Goal: Information Seeking & Learning: Learn about a topic

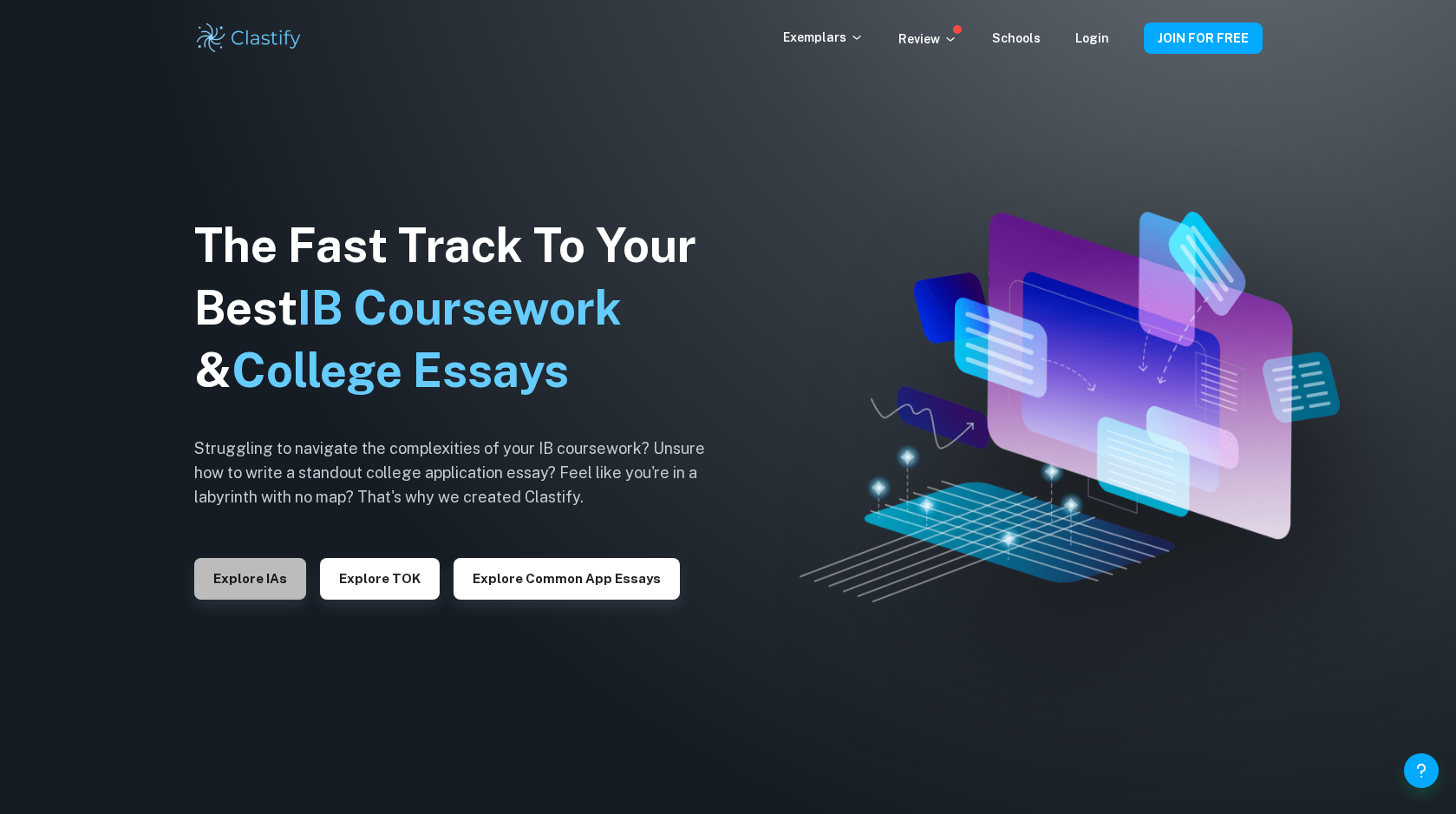
click at [238, 581] on button "Explore IAs" at bounding box center [249, 578] width 112 height 42
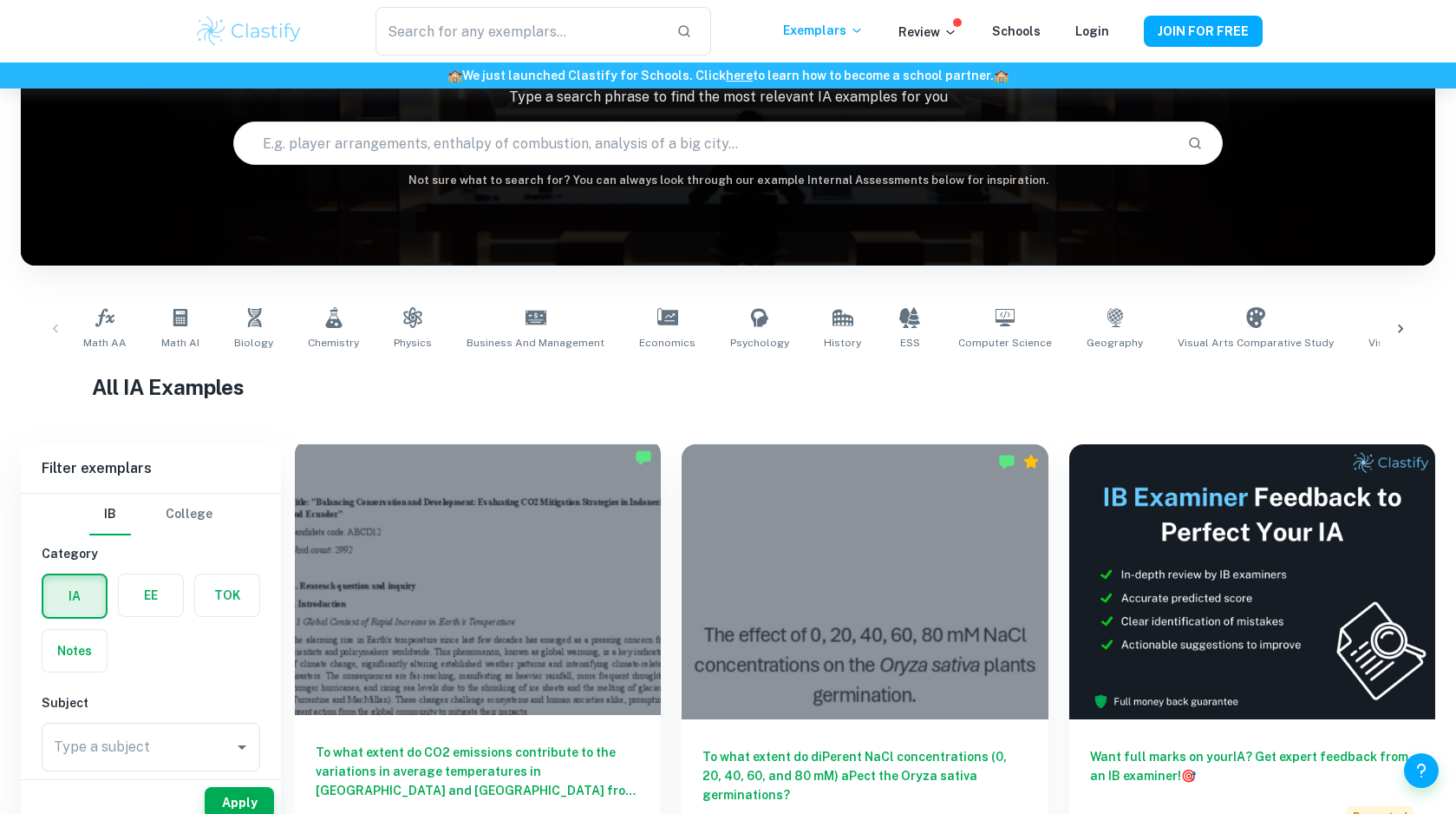
scroll to position [160, 0]
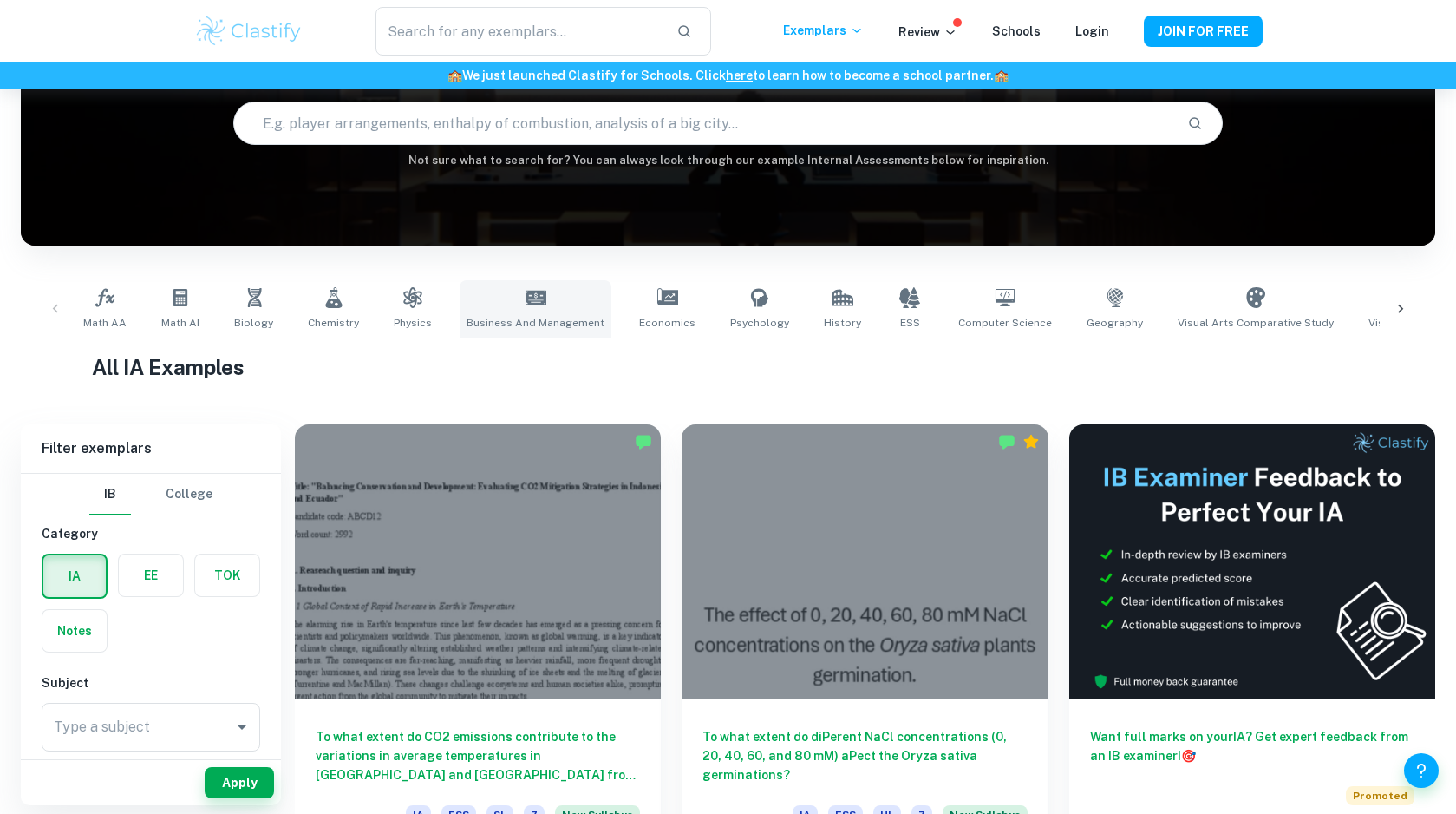
click at [526, 297] on icon at bounding box center [535, 297] width 21 height 21
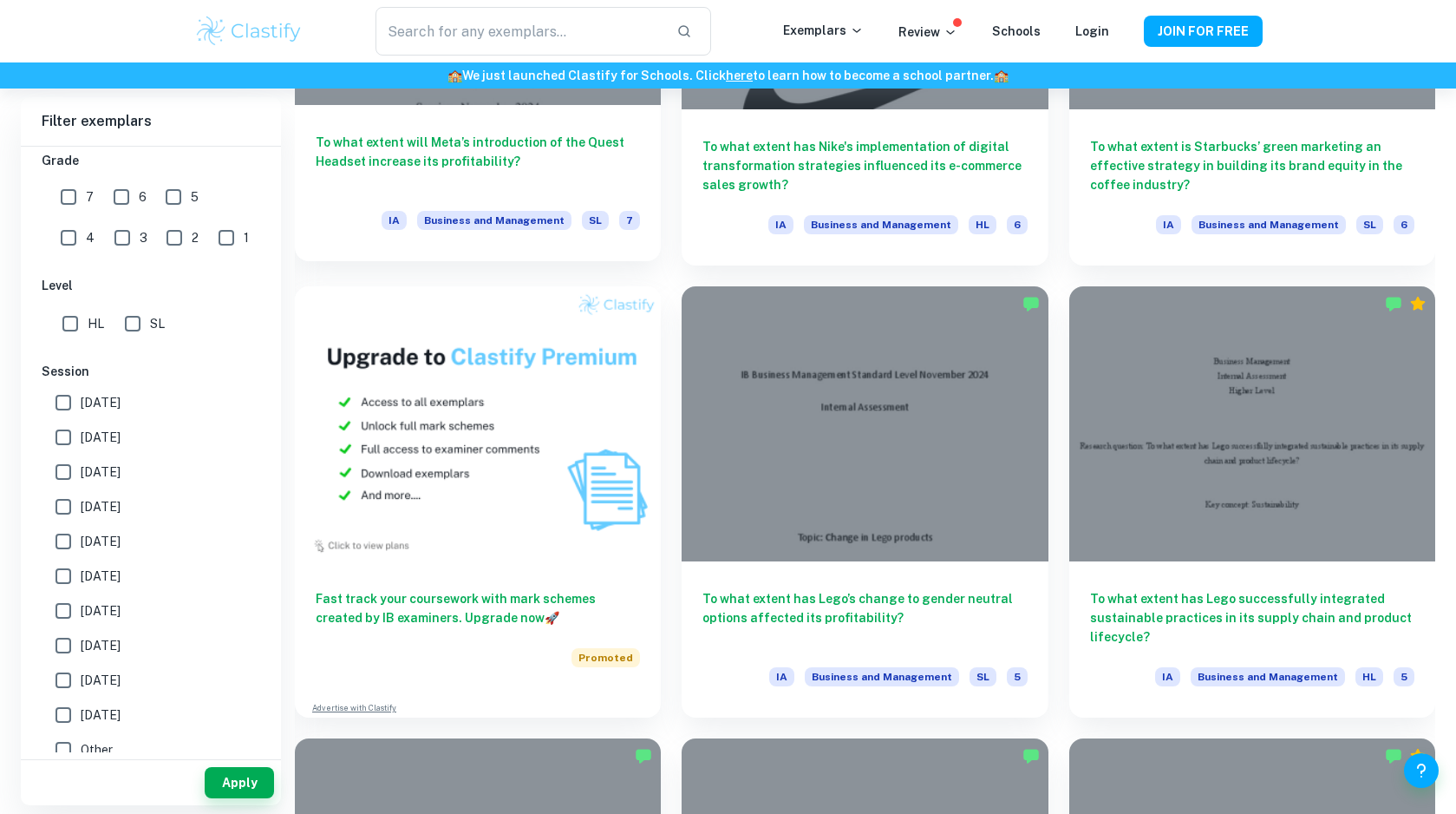
scroll to position [1244, 0]
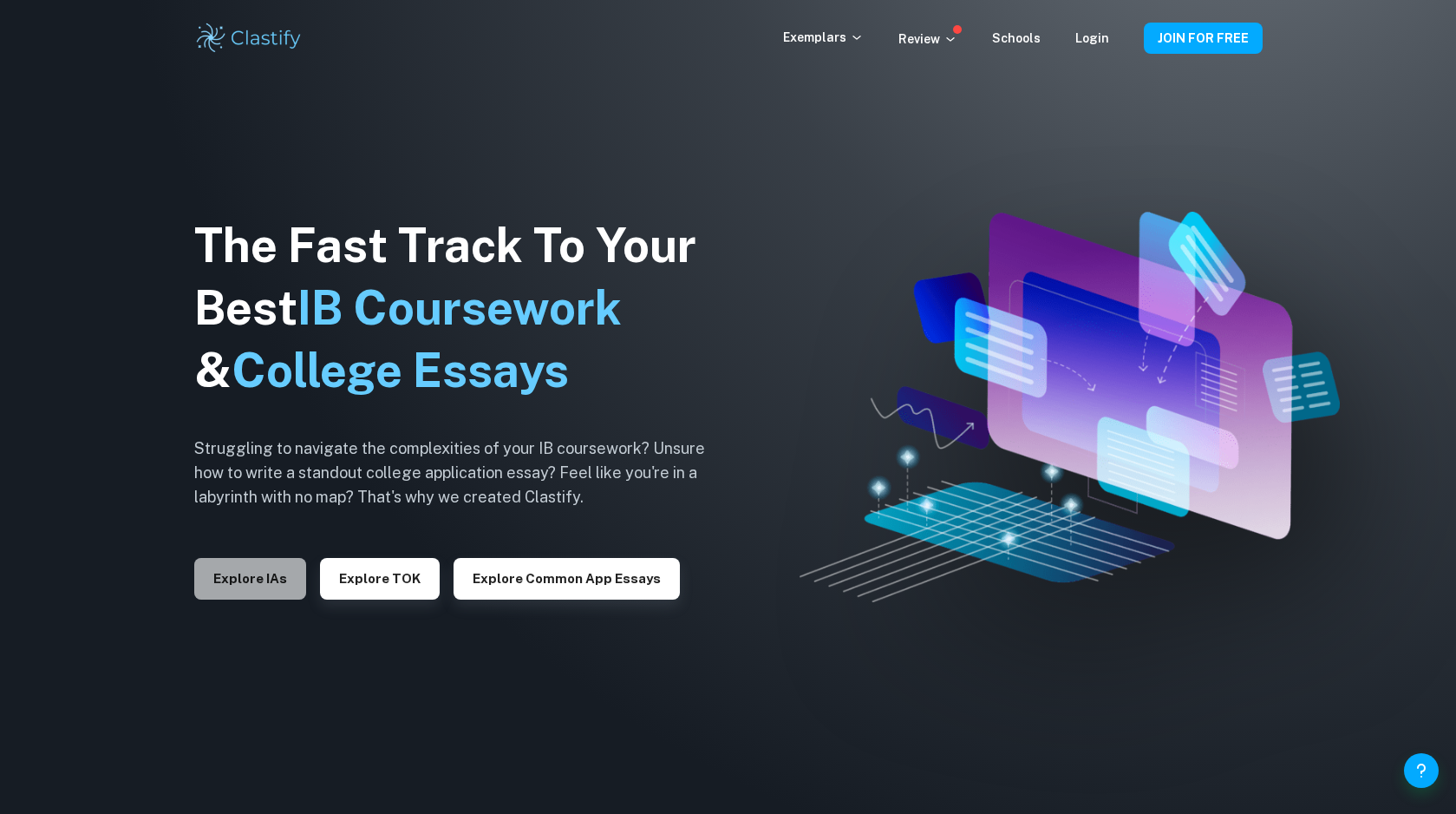
click at [264, 584] on button "Explore IAs" at bounding box center [249, 578] width 112 height 42
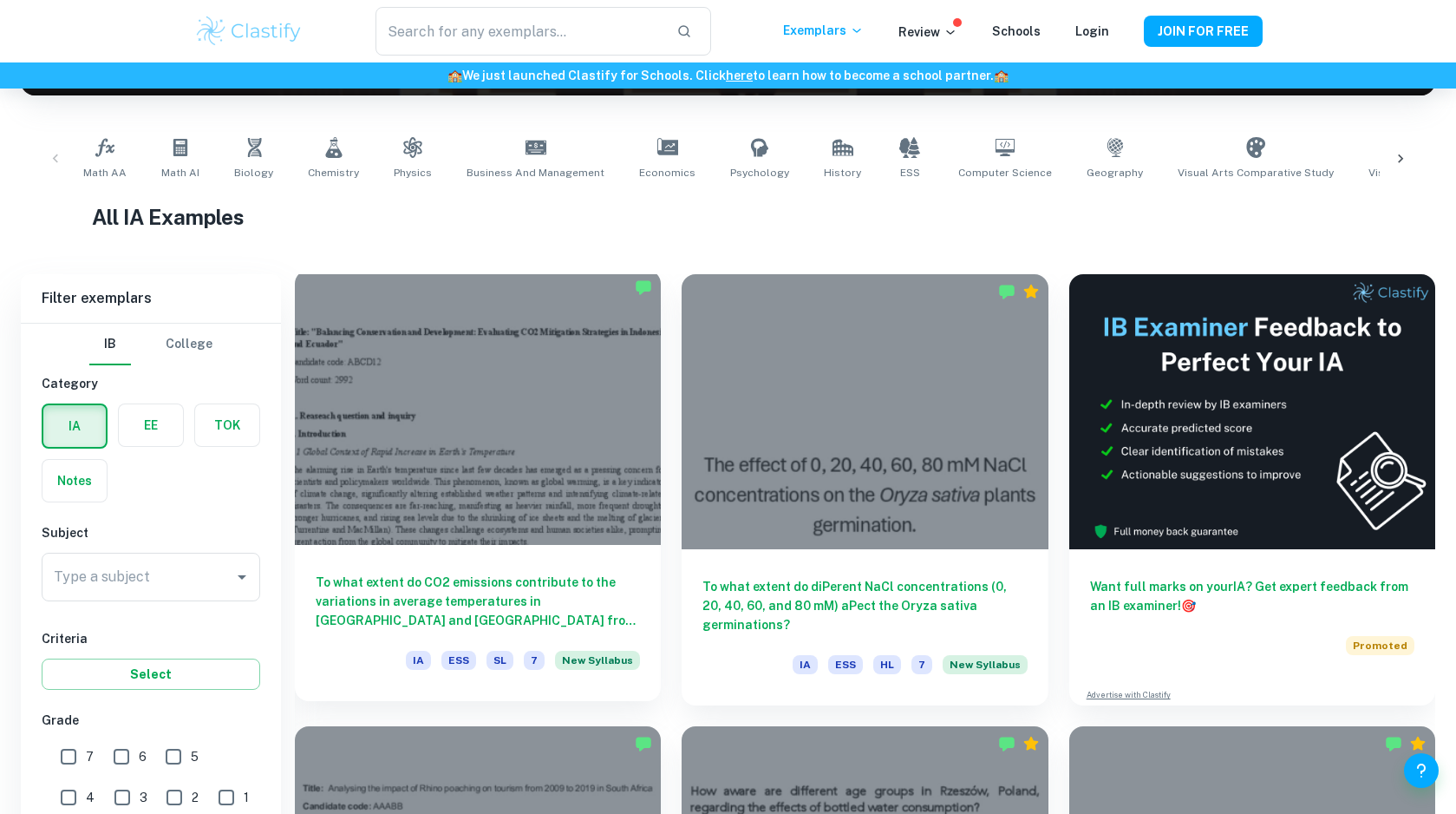
scroll to position [439, 0]
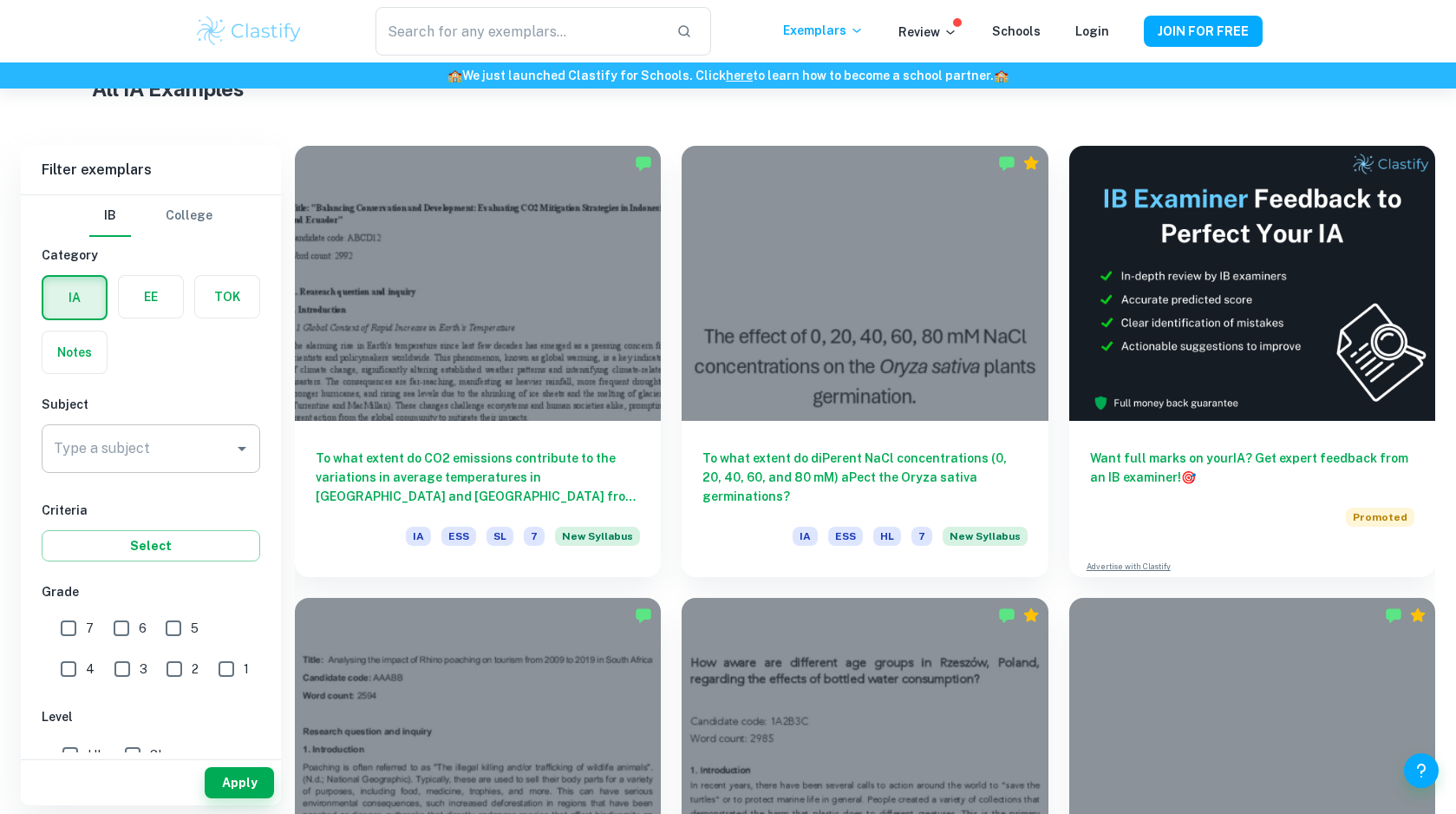
click at [164, 463] on input "Type a subject" at bounding box center [138, 448] width 177 height 33
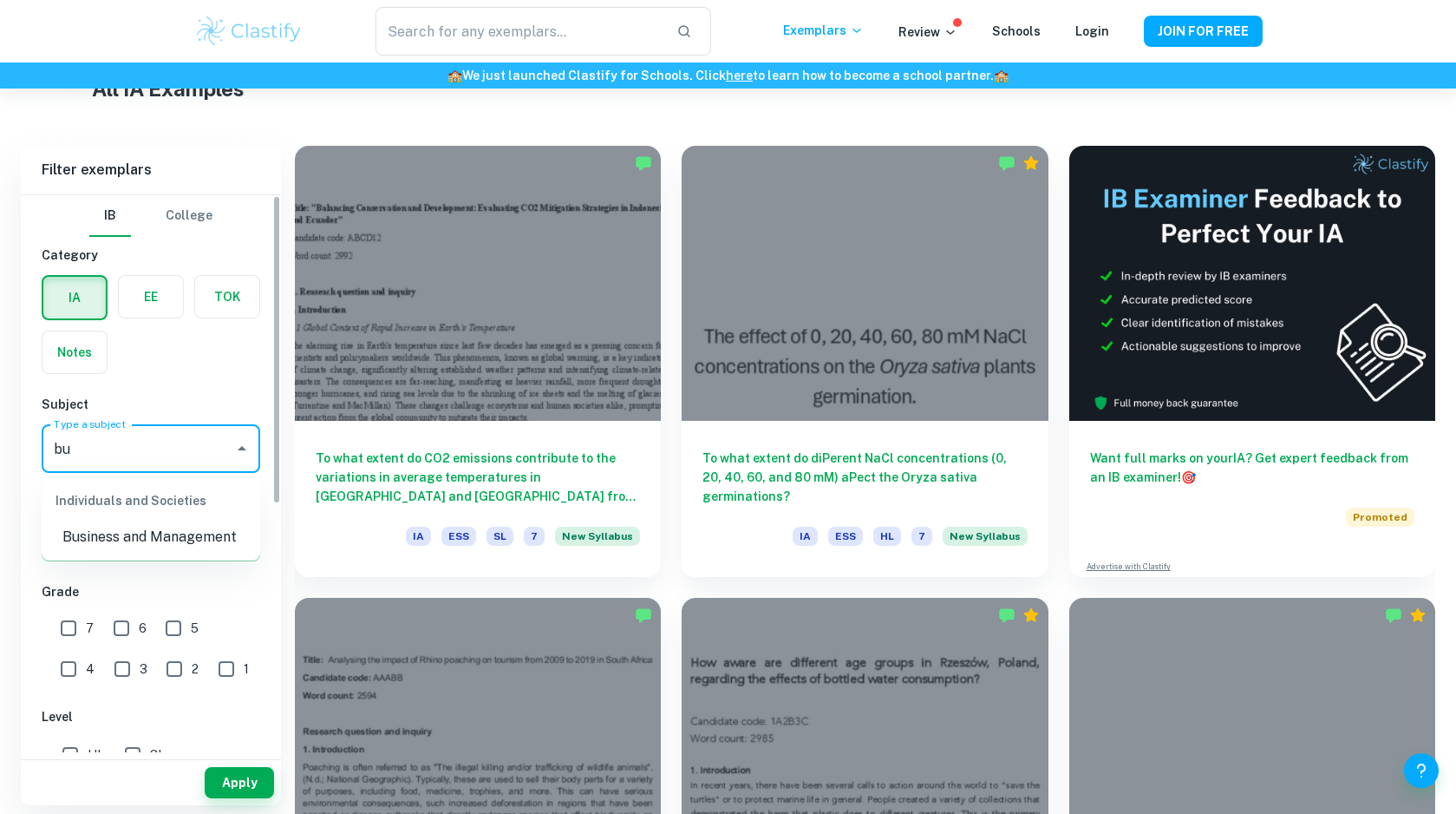
click at [183, 548] on li "Business and Management" at bounding box center [150, 538] width 219 height 32
type input "Business and Management"
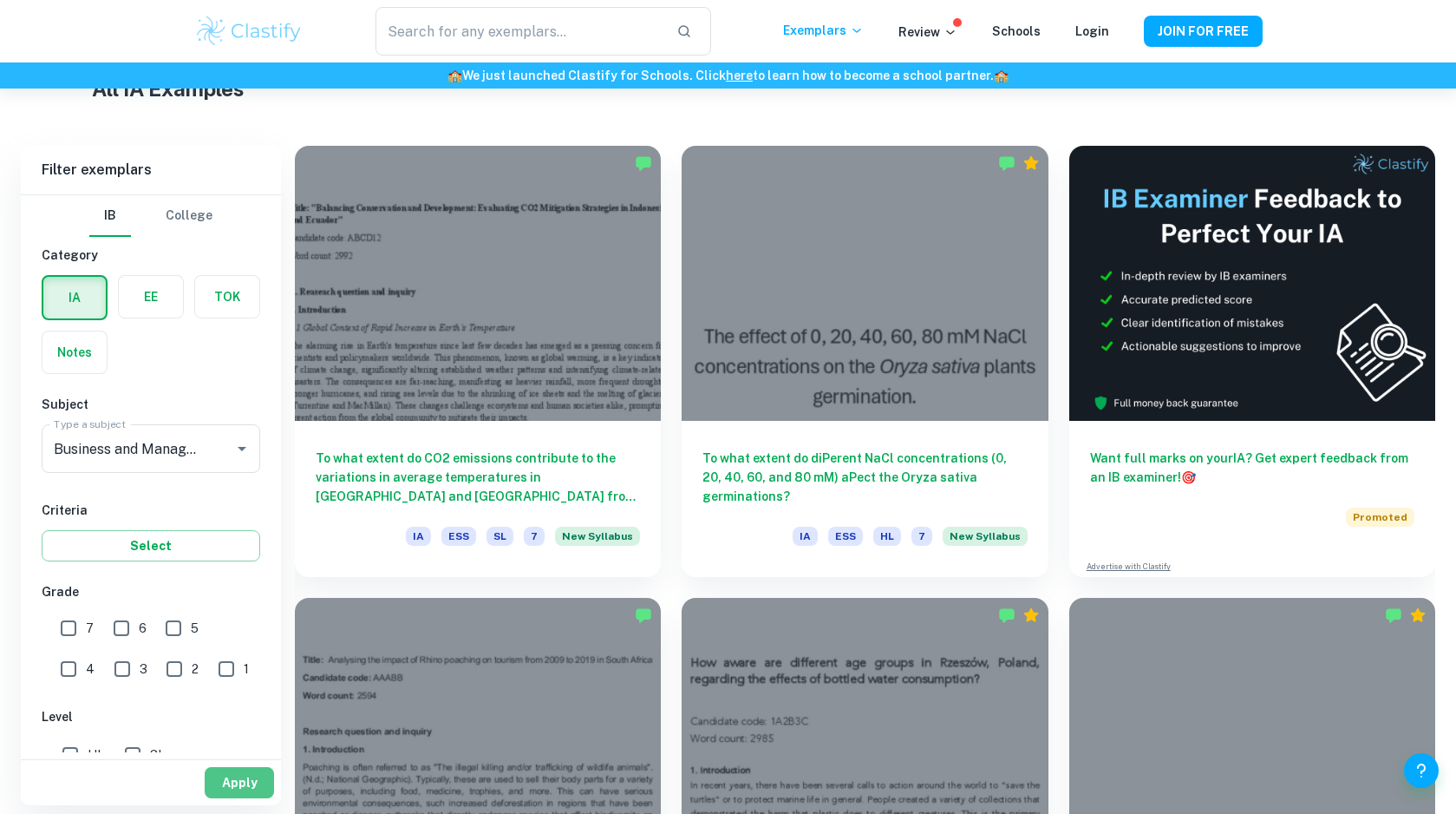
click at [243, 782] on button "Apply" at bounding box center [240, 783] width 69 height 32
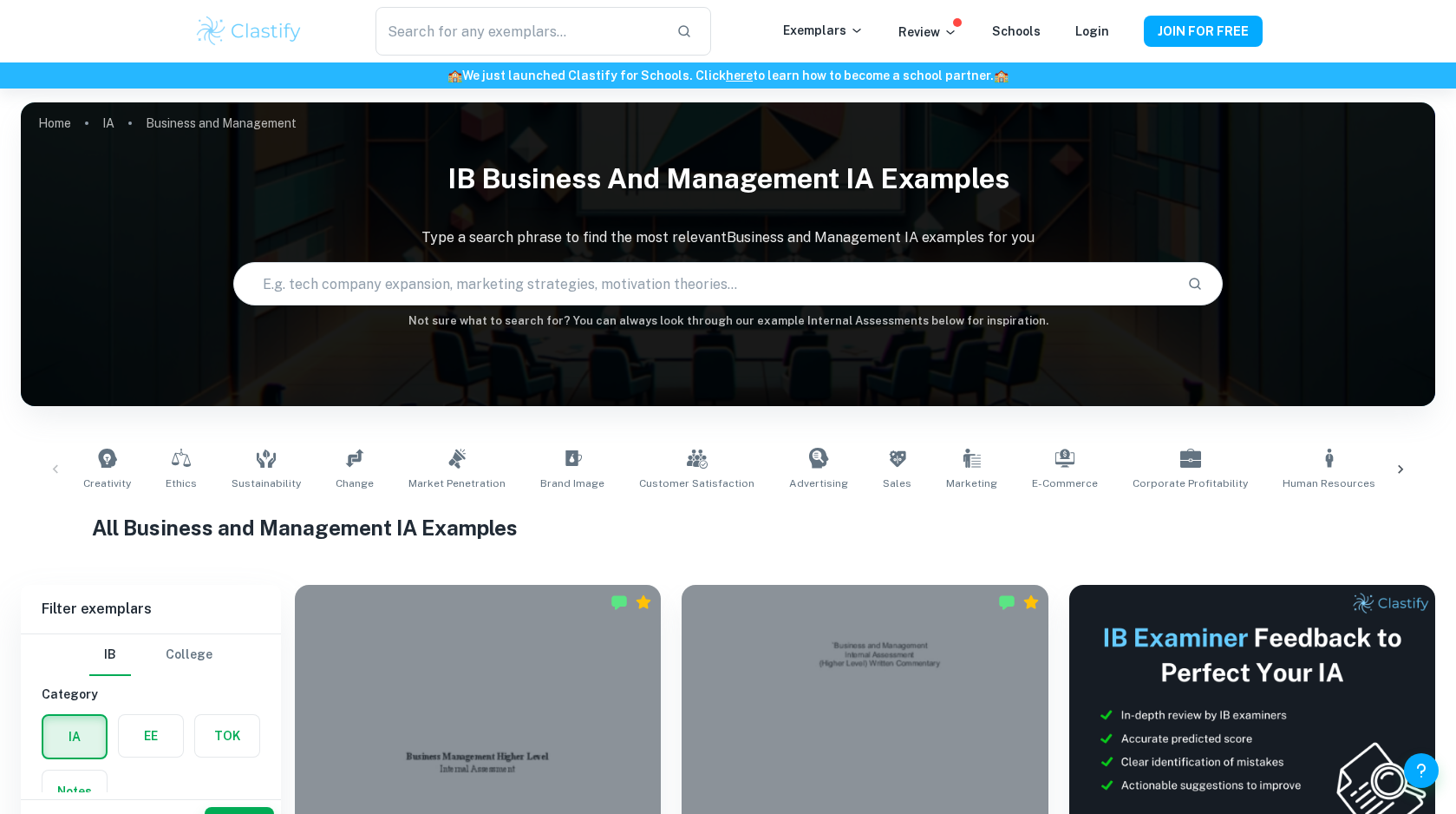
click at [403, 269] on input "text" at bounding box center [705, 283] width 940 height 49
type input "marketing"
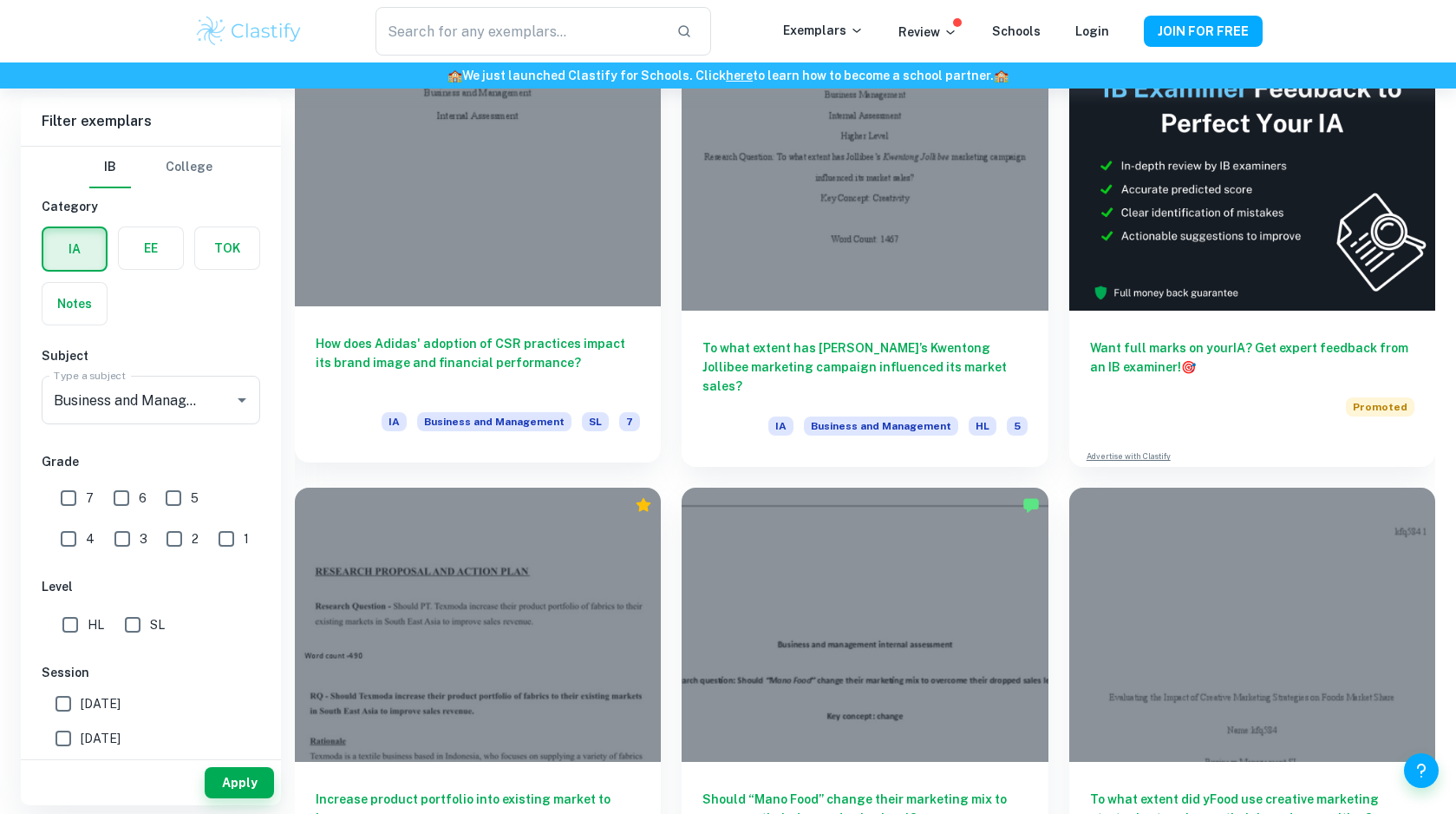
scroll to position [551, 0]
click at [543, 255] on div at bounding box center [478, 168] width 366 height 275
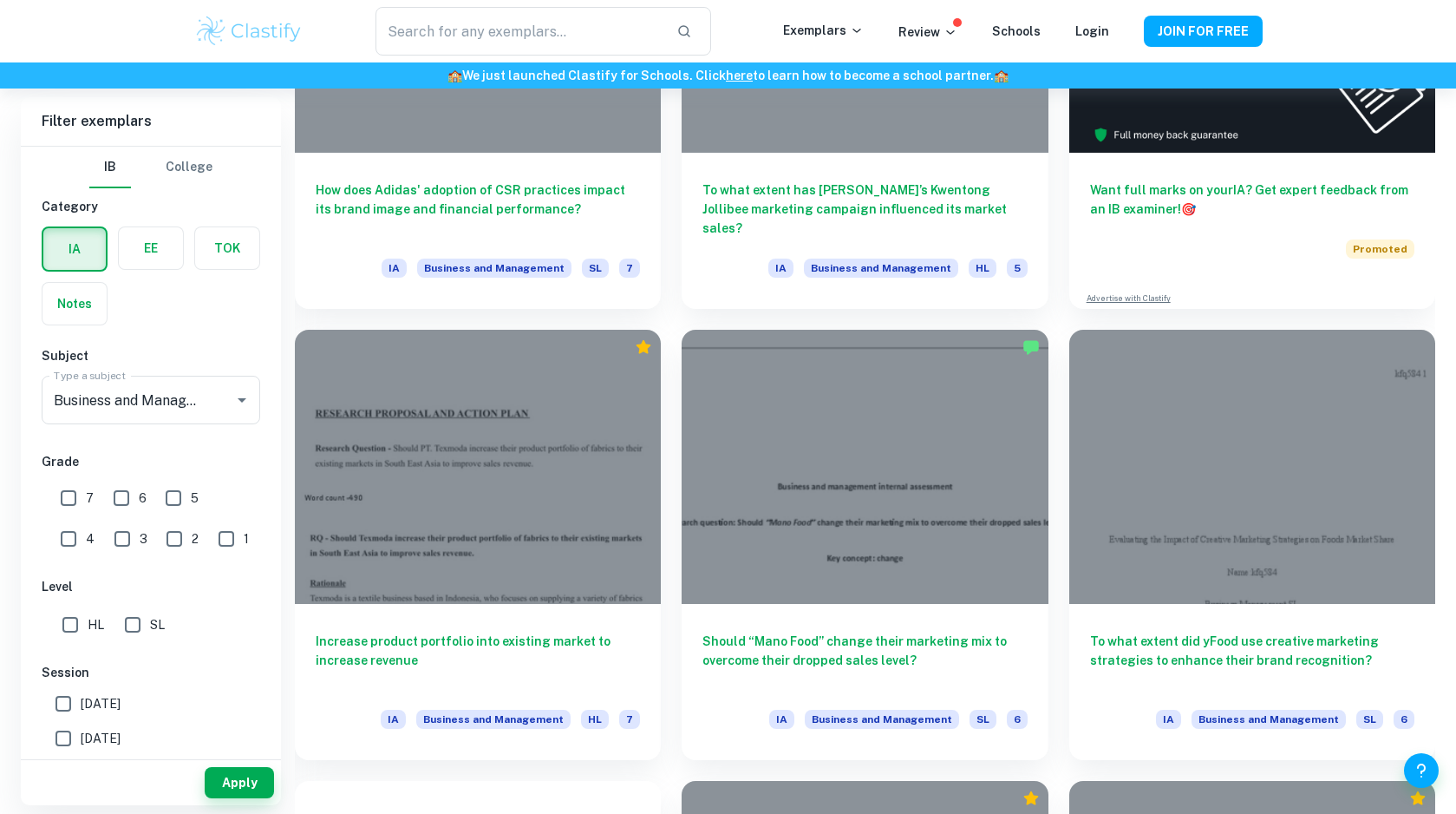
scroll to position [728, 0]
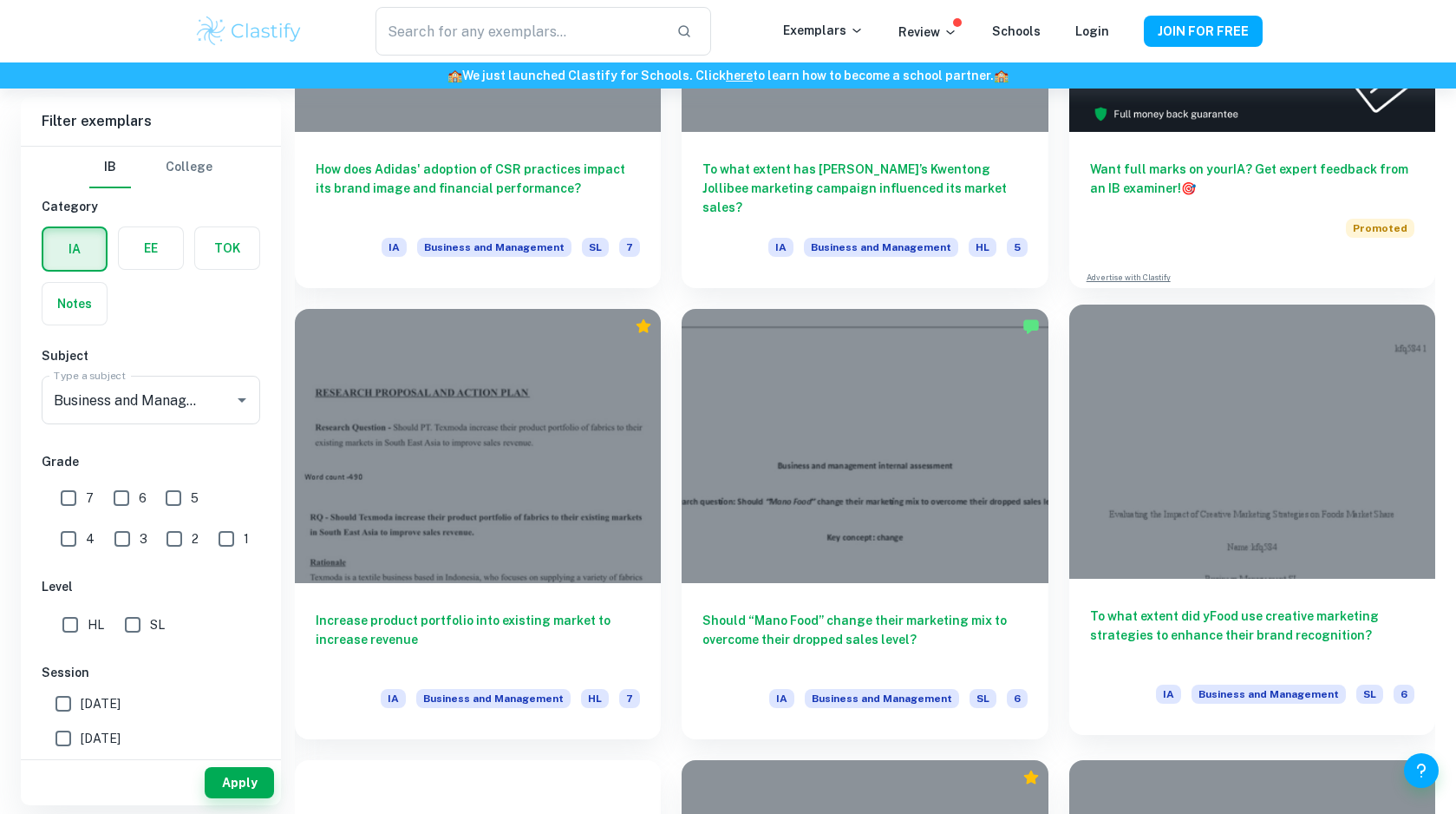
click at [1203, 513] on div at bounding box center [1252, 443] width 366 height 275
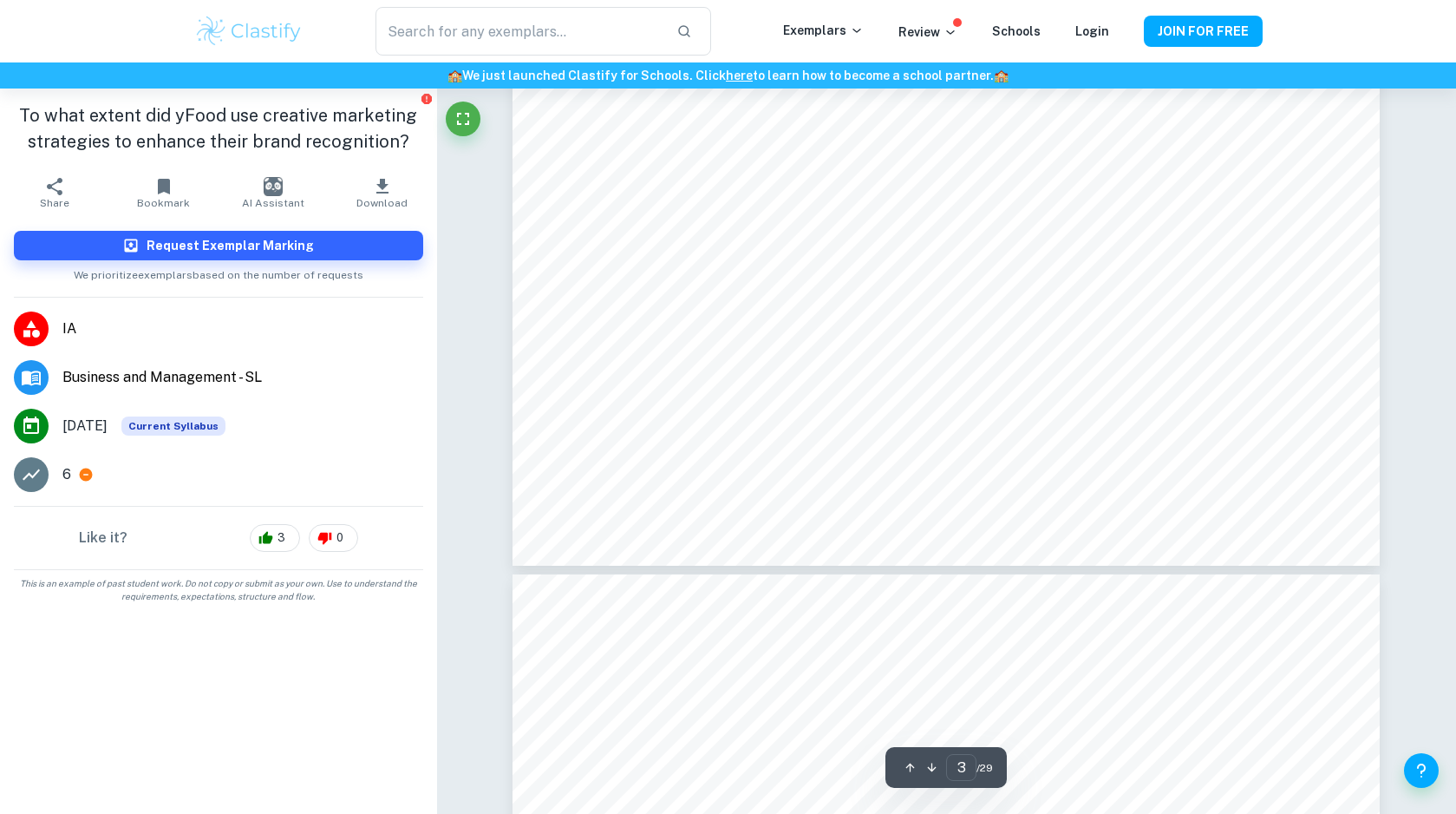
scroll to position [2877, 0]
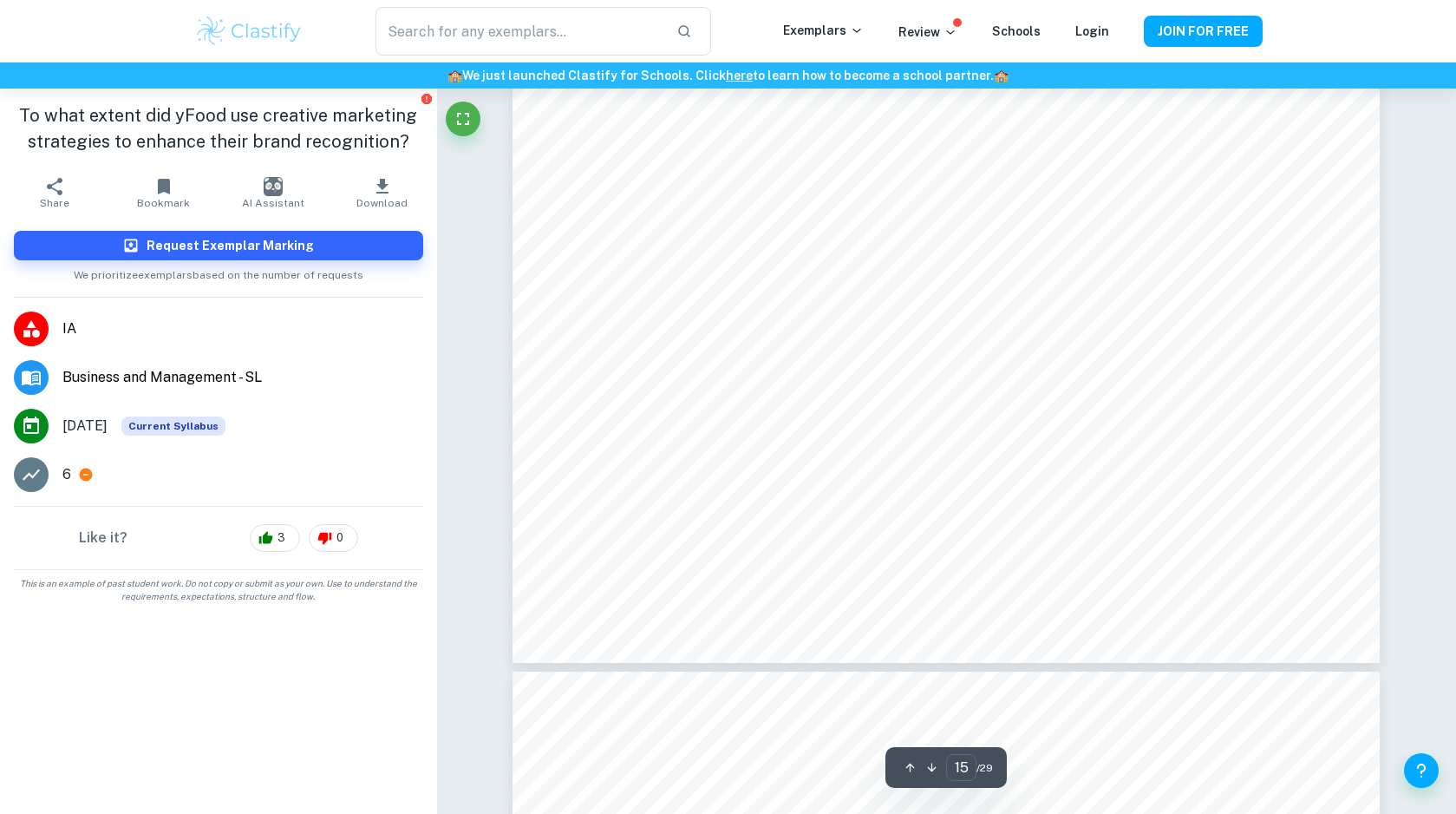
type input "16"
